Goal: Information Seeking & Learning: Learn about a topic

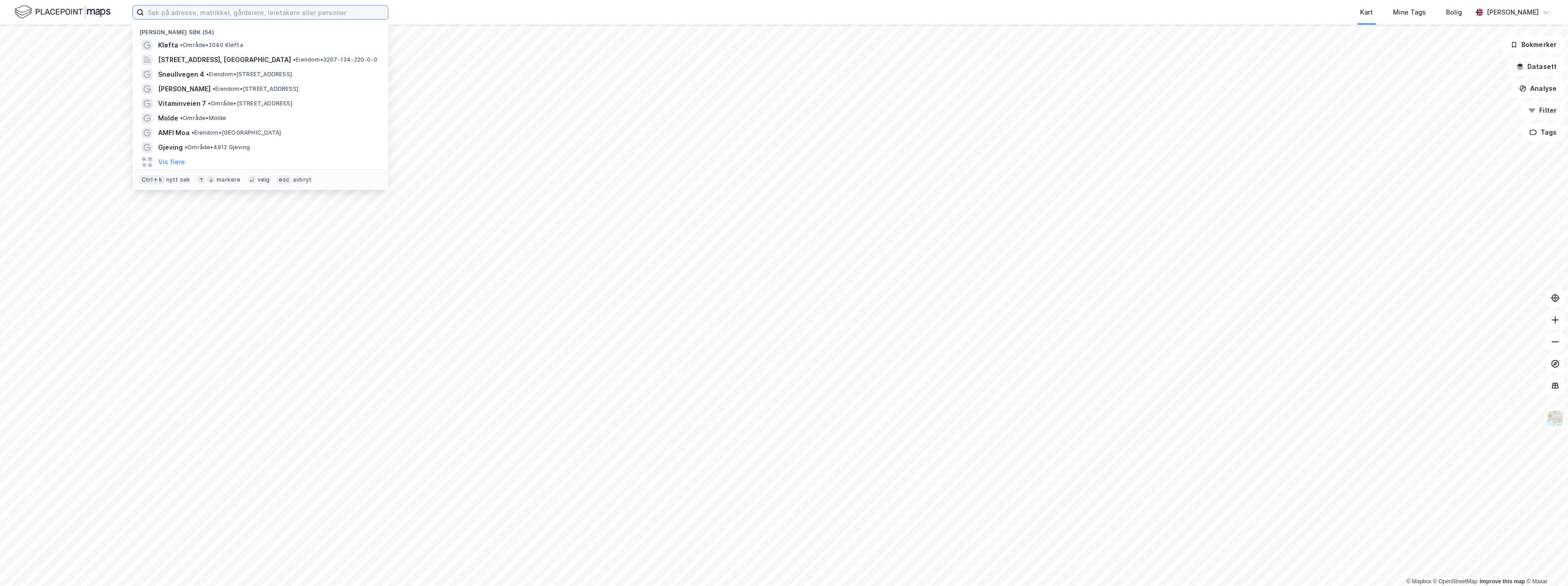
click at [205, 16] on input at bounding box center [265, 12] width 244 height 13
click at [262, 57] on span "[STREET_ADDRESS], [GEOGRAPHIC_DATA]" at bounding box center [224, 59] width 133 height 11
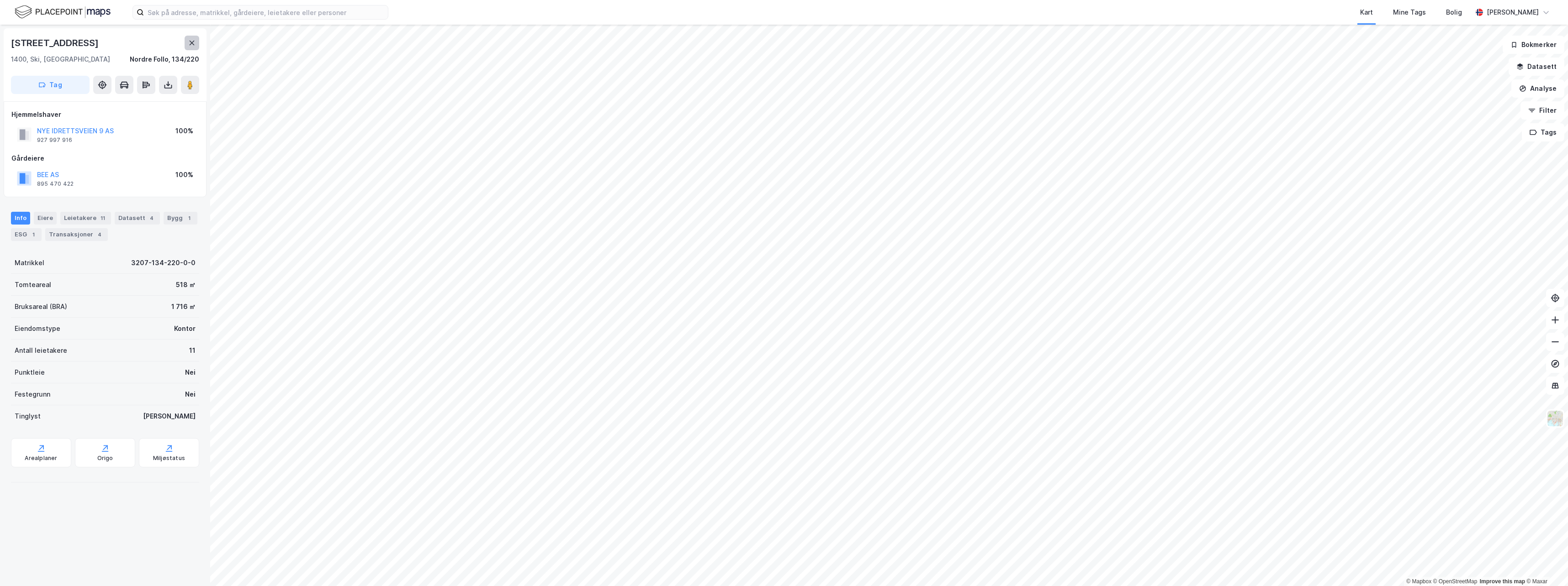
click at [196, 40] on button at bounding box center [192, 43] width 15 height 15
